Goal: Task Accomplishment & Management: Manage account settings

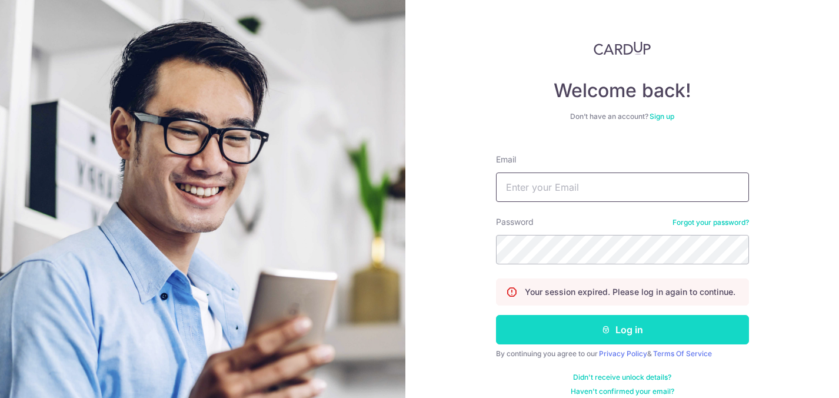
type input "[PERSON_NAME][EMAIL_ADDRESS][DOMAIN_NAME]"
click at [584, 324] on button "Log in" at bounding box center [622, 329] width 253 height 29
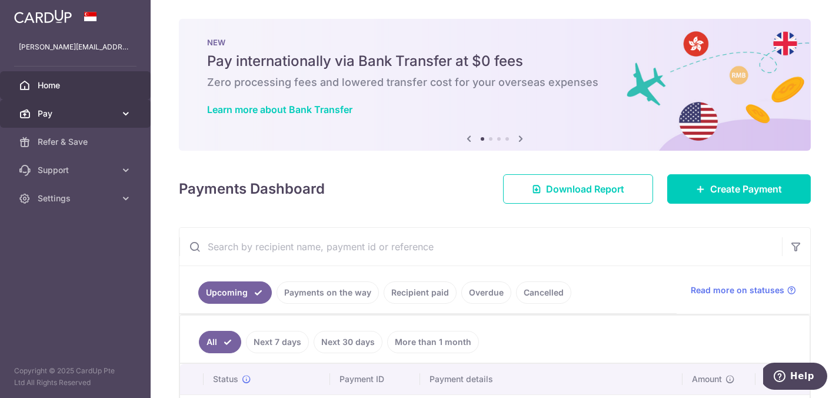
click at [74, 114] on span "Pay" at bounding box center [77, 114] width 78 height 12
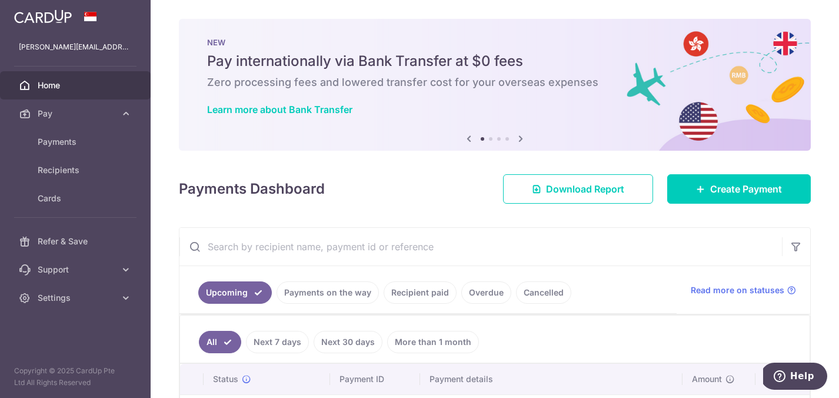
click at [519, 138] on icon at bounding box center [520, 138] width 14 height 15
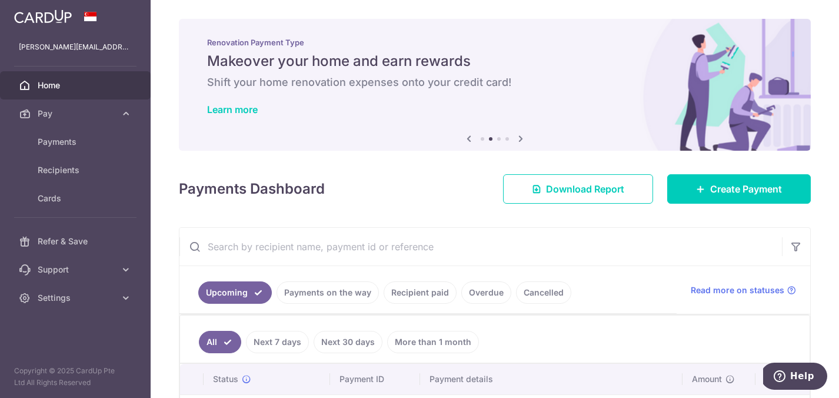
click at [519, 138] on icon at bounding box center [520, 138] width 14 height 15
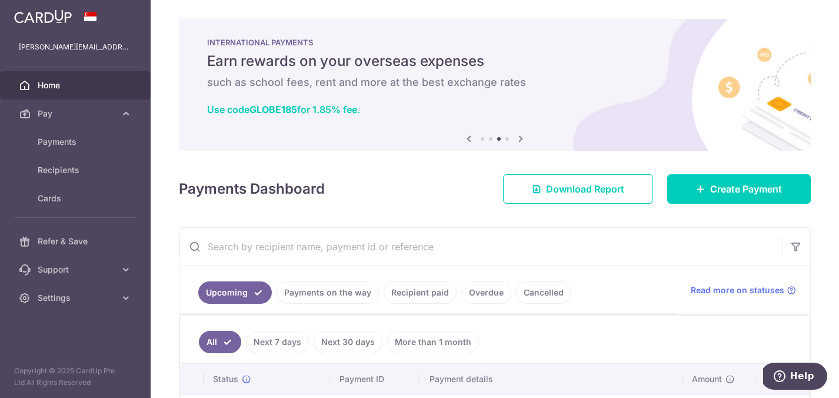
click at [466, 136] on icon at bounding box center [469, 138] width 14 height 15
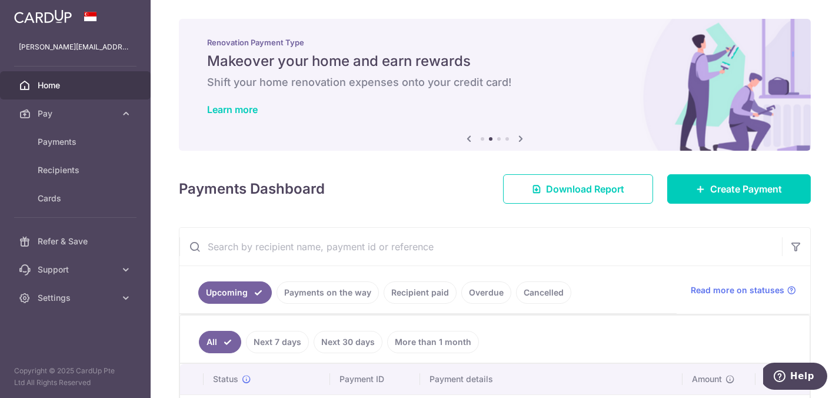
click at [516, 140] on icon at bounding box center [520, 138] width 14 height 15
